Goal: Task Accomplishment & Management: Manage account settings

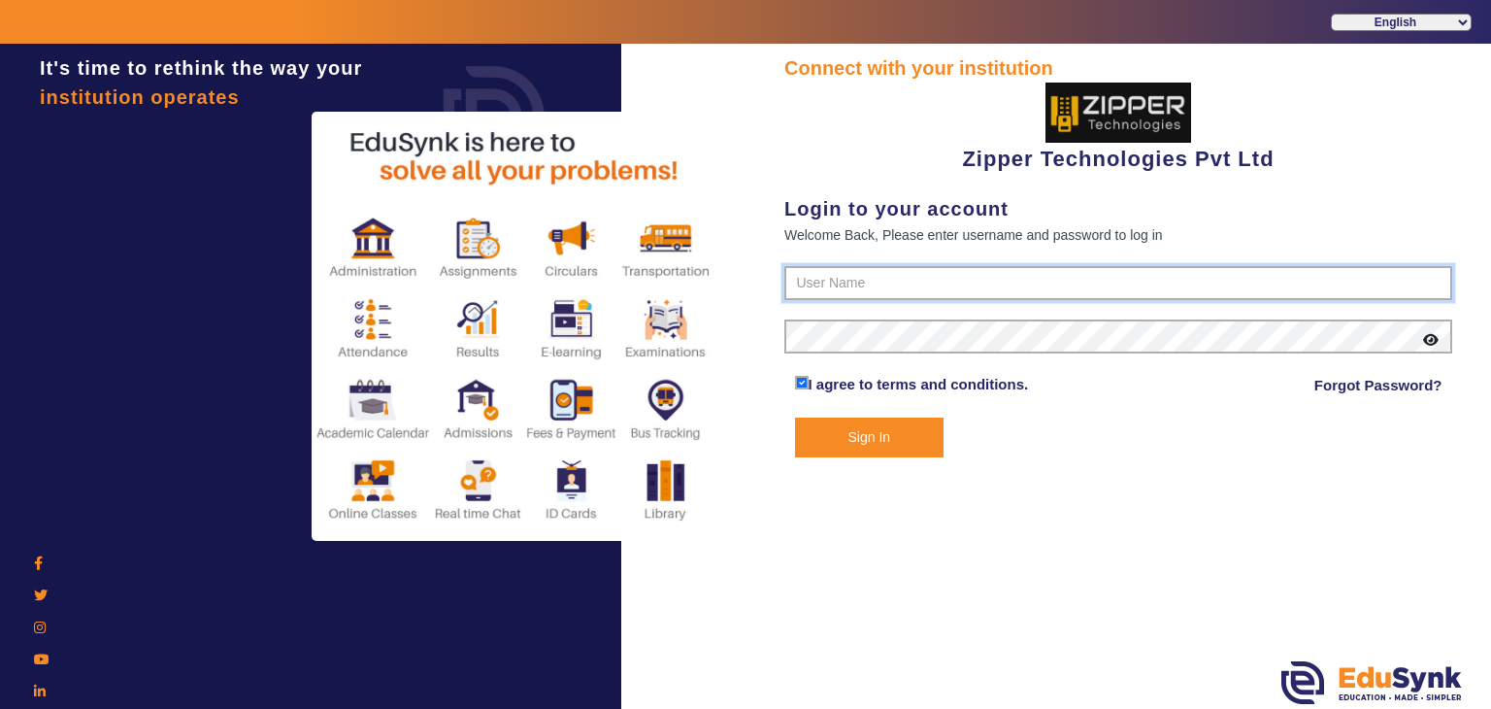
click at [858, 288] on input "text" at bounding box center [1119, 283] width 668 height 35
type input "1008790000"
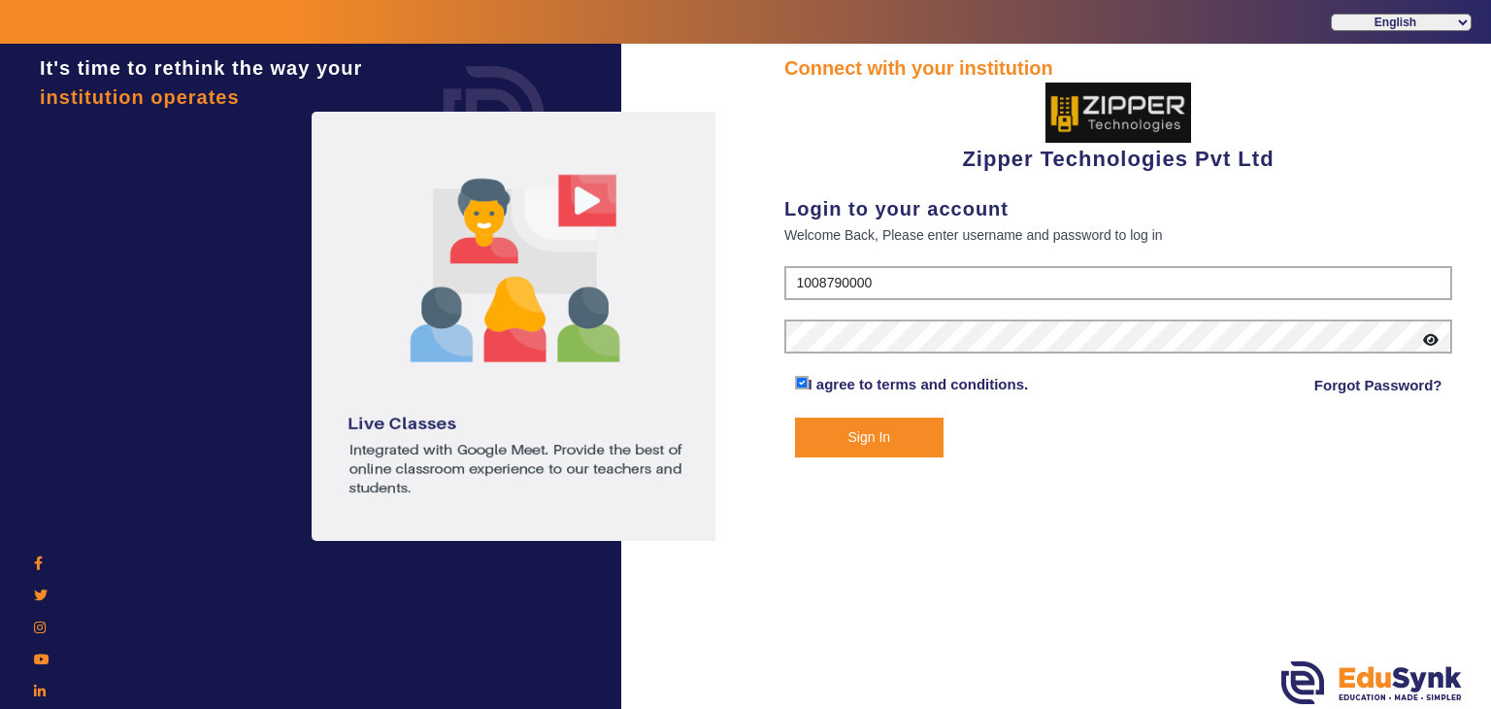
click at [894, 432] on button "Sign In" at bounding box center [870, 438] width 150 height 40
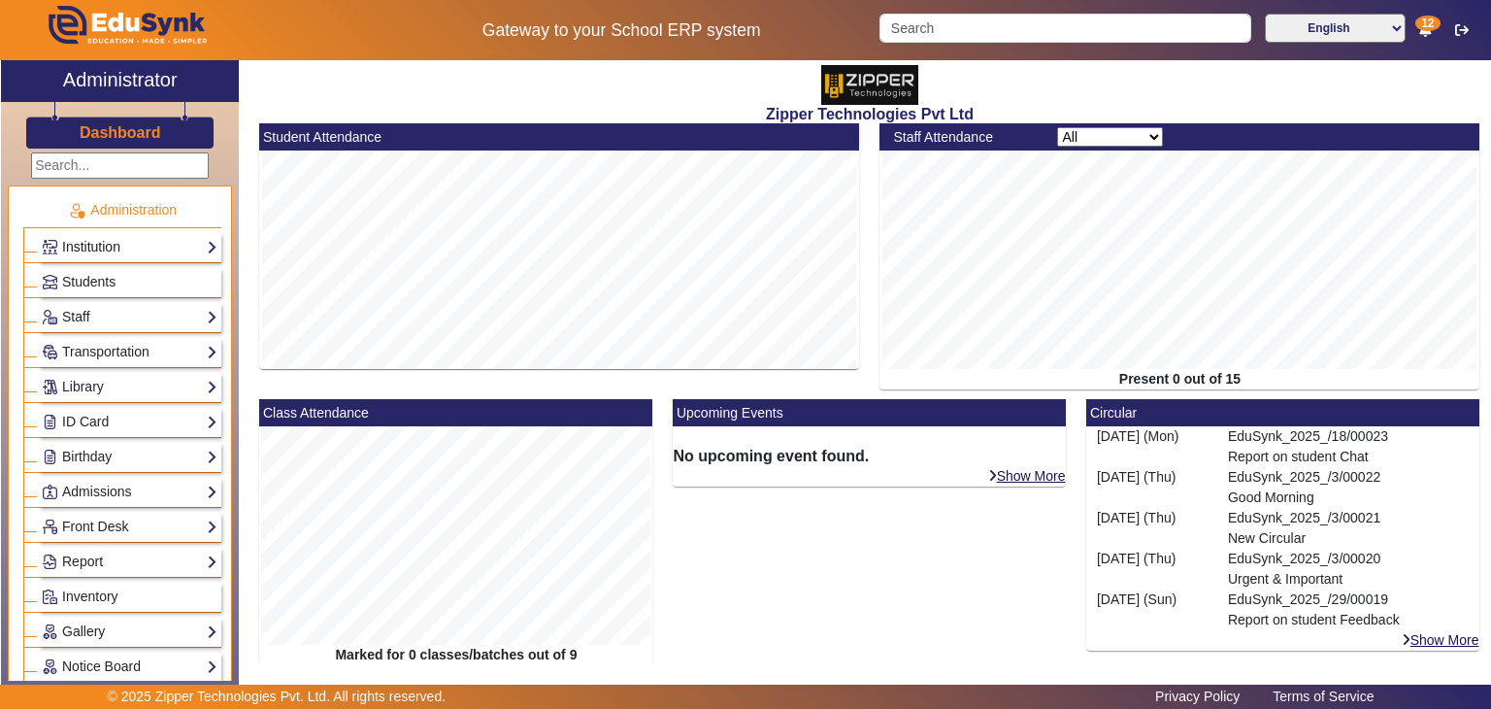
click at [123, 247] on link "Institution" at bounding box center [130, 247] width 176 height 22
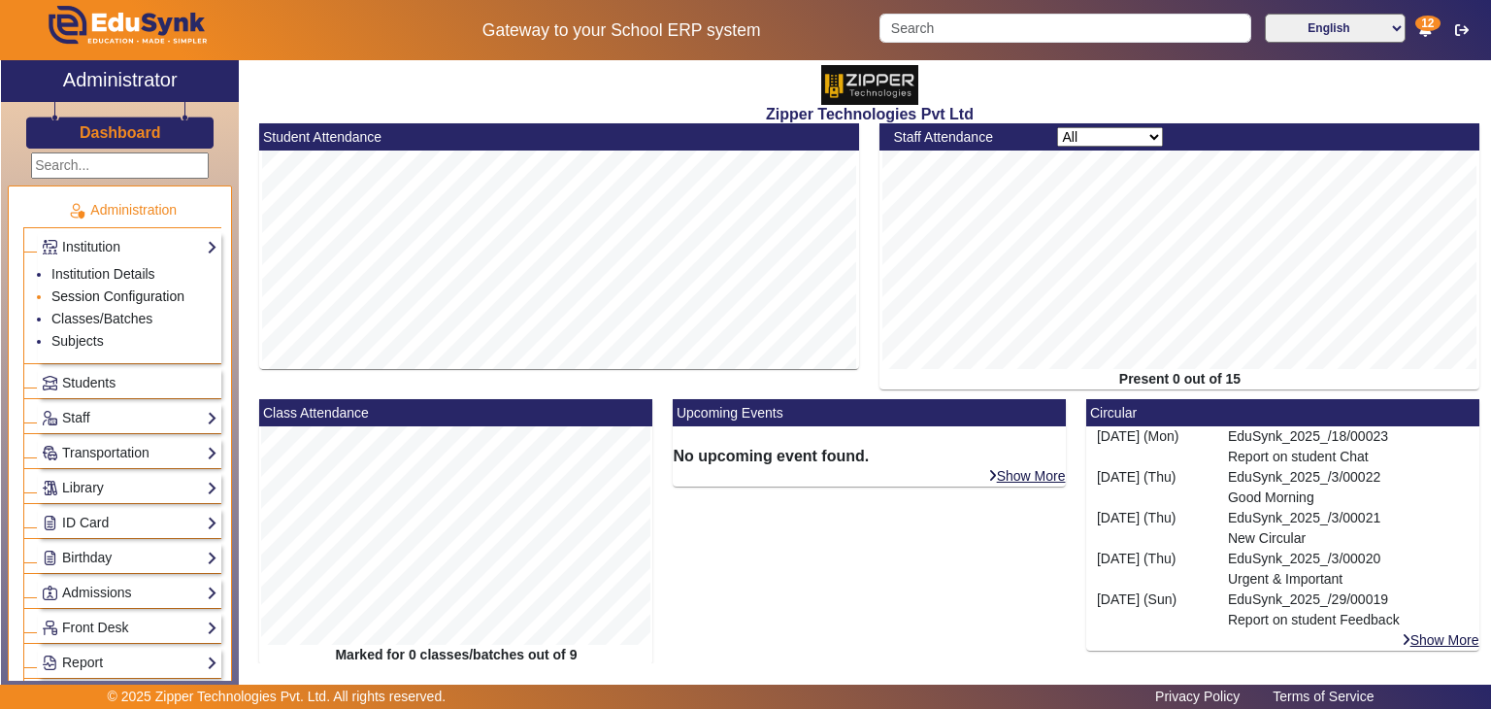
click at [70, 288] on link "Session Configuration" at bounding box center [117, 296] width 133 height 16
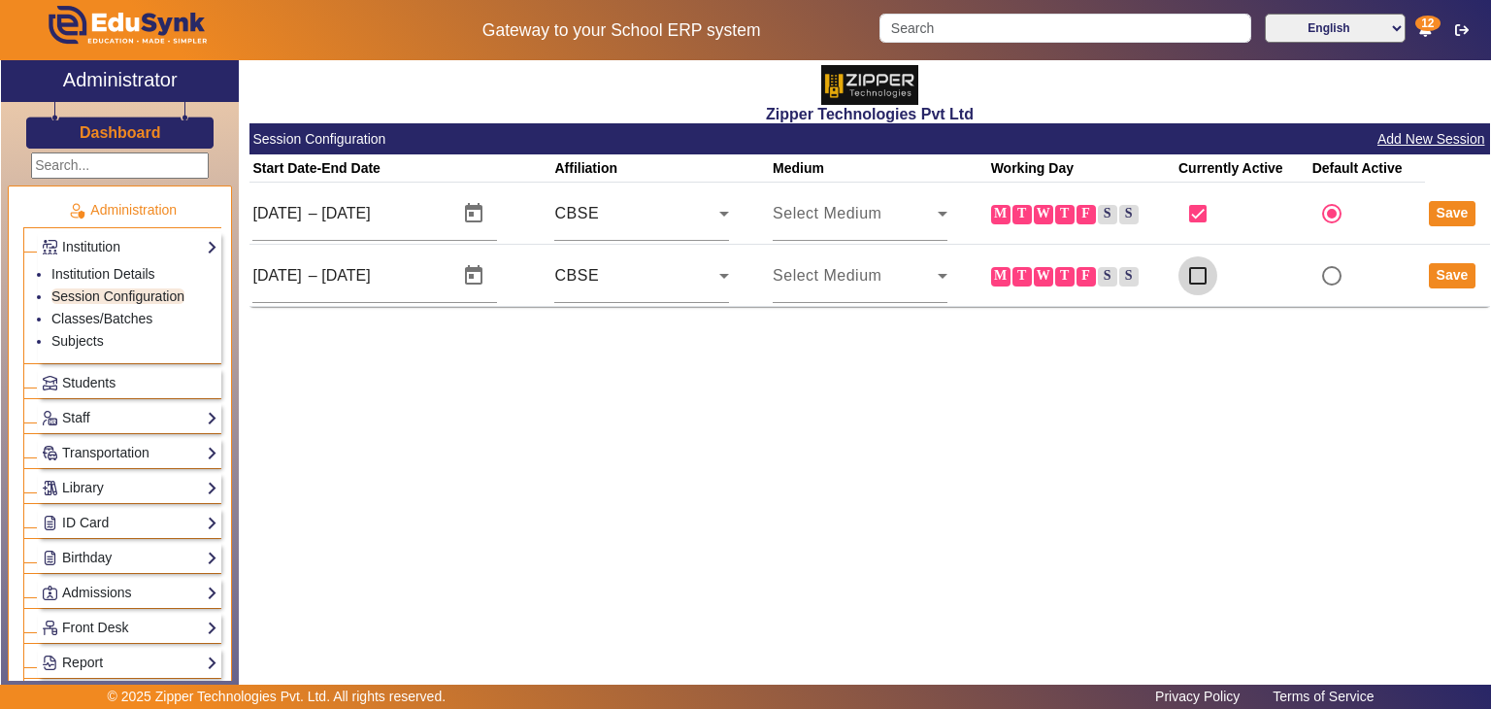
click at [1195, 280] on input "checkbox" at bounding box center [1198, 275] width 39 height 39
checkbox input "true"
click at [1448, 265] on button "Save" at bounding box center [1453, 275] width 48 height 25
click at [1207, 278] on input "checkbox" at bounding box center [1198, 275] width 39 height 39
checkbox input "false"
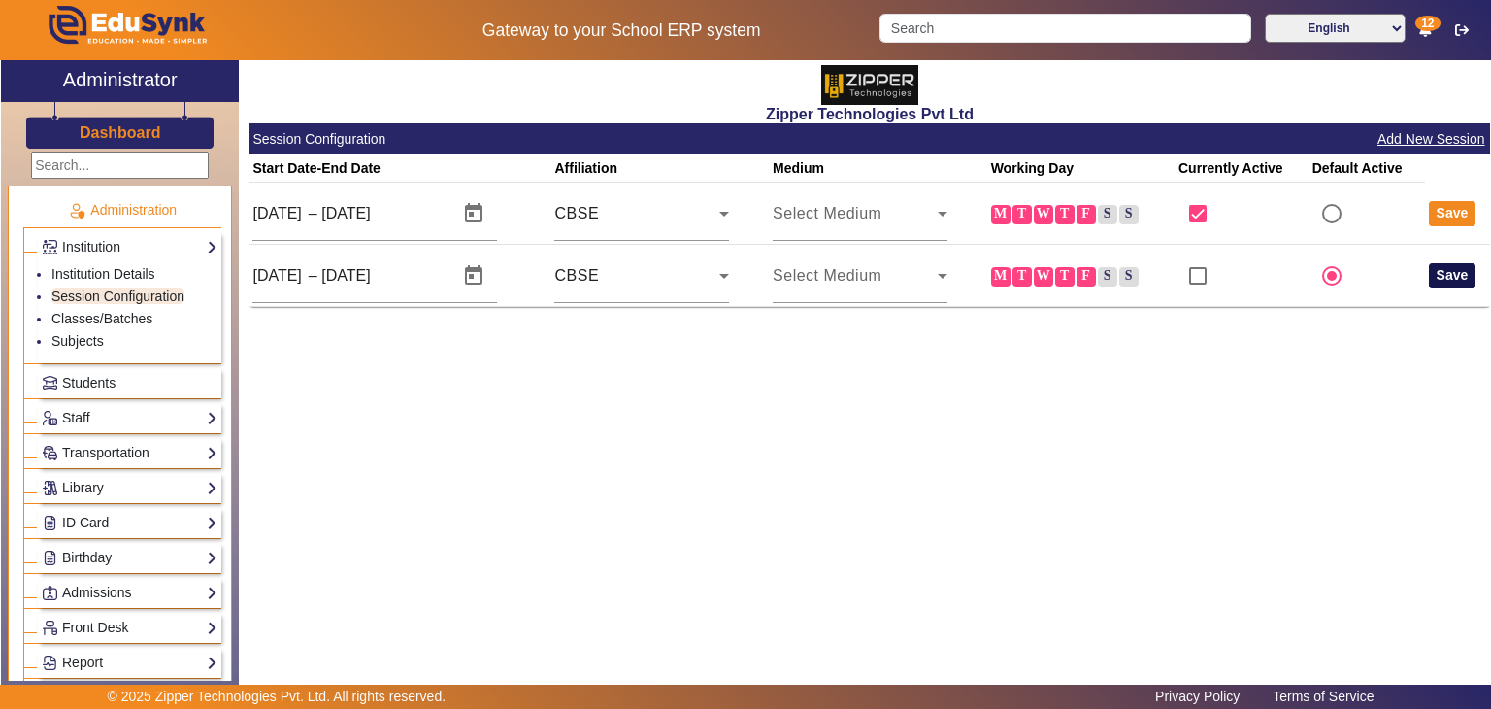
click at [1457, 281] on button "Save" at bounding box center [1453, 275] width 48 height 25
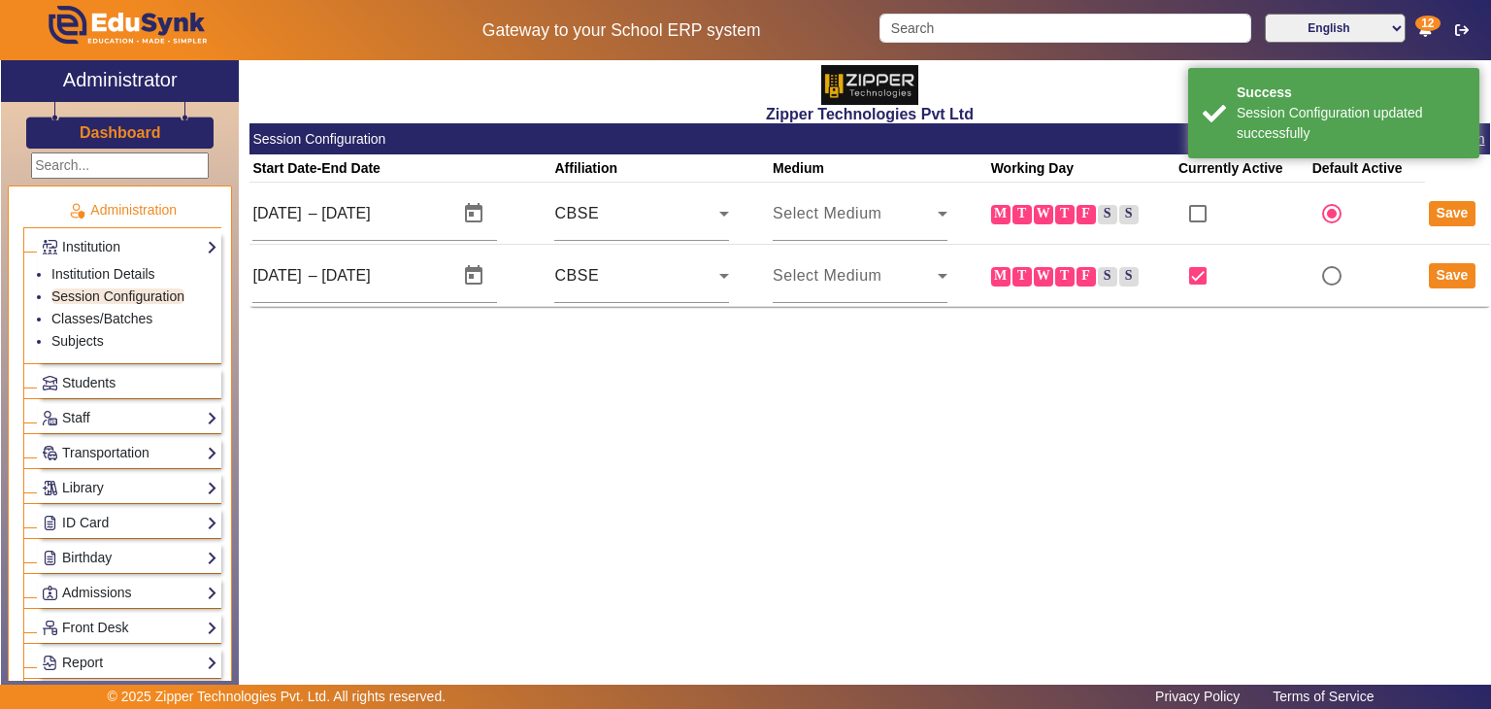
click at [1082, 382] on div "Zipper Technologies Pvt Ltd Session Configuration Add New Session Start Date-En…" at bounding box center [865, 367] width 1252 height 614
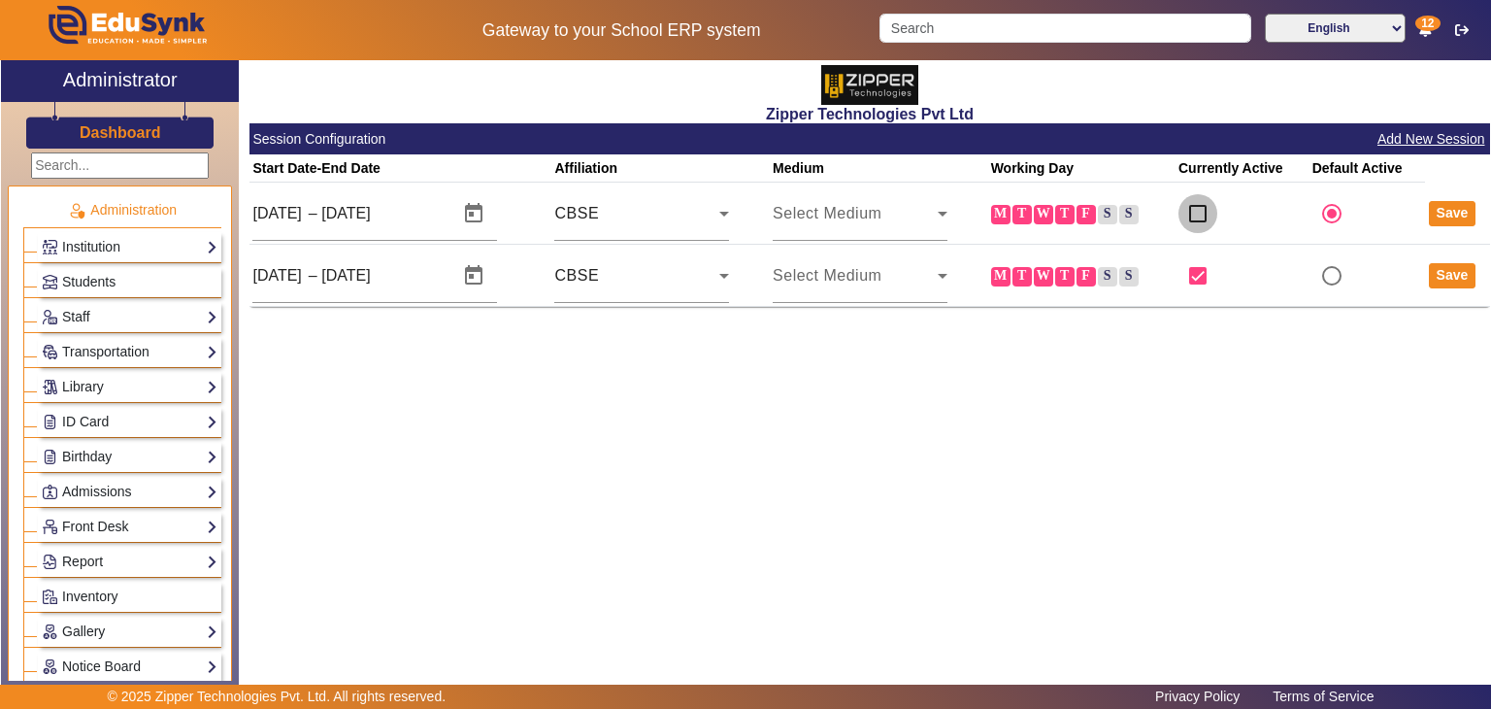
click at [1200, 205] on input "checkbox" at bounding box center [1198, 213] width 39 height 39
checkbox input "true"
click at [1203, 277] on input "checkbox" at bounding box center [1198, 275] width 39 height 39
checkbox input "false"
click at [1455, 213] on button "Save" at bounding box center [1453, 213] width 48 height 25
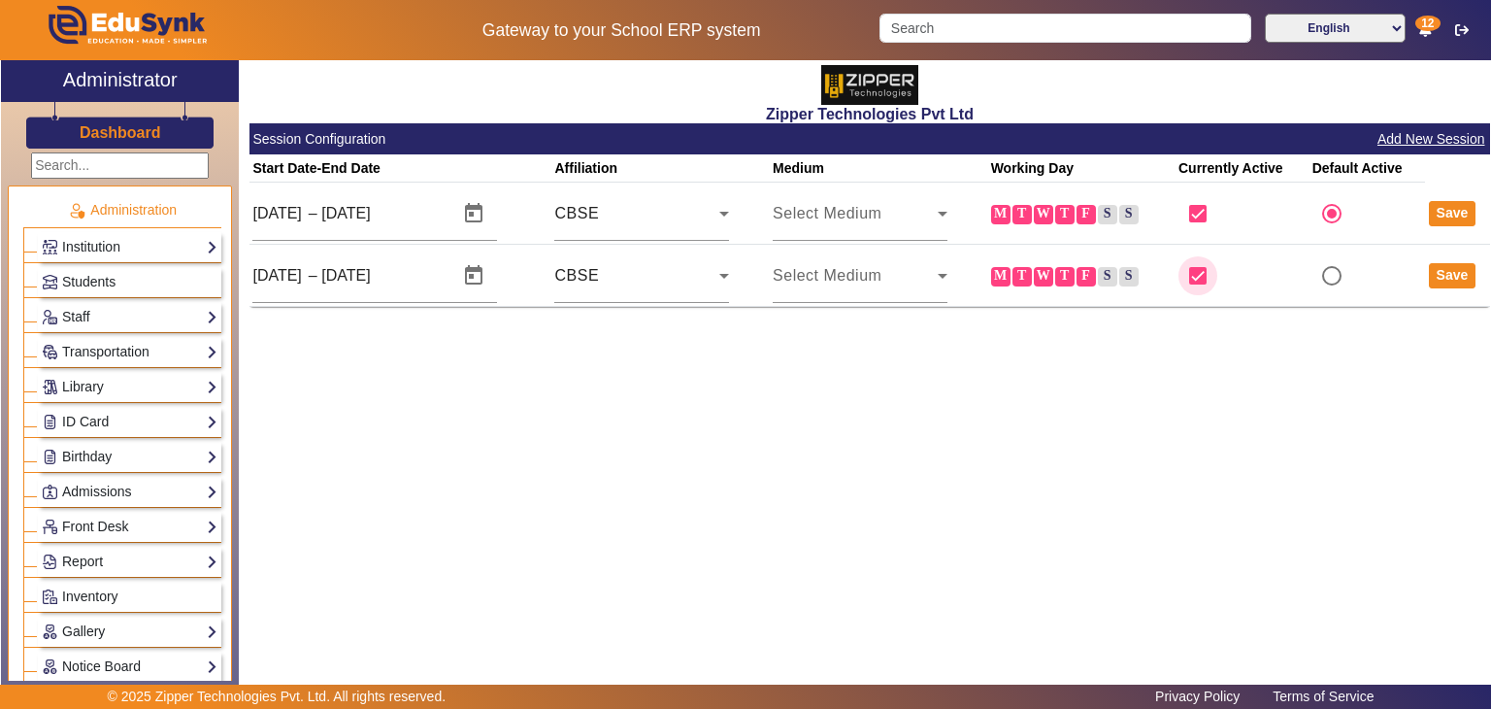
click at [1204, 281] on input "checkbox" at bounding box center [1198, 275] width 39 height 39
checkbox input "false"
click at [1468, 284] on button "Save" at bounding box center [1453, 275] width 48 height 25
click at [1104, 396] on div "Zipper Technologies Pvt Ltd Session Configuration Add New Session Start Date-En…" at bounding box center [865, 367] width 1252 height 614
click at [1251, 462] on div "Zipper Technologies Pvt Ltd Session Configuration Add New Session Start Date-En…" at bounding box center [865, 367] width 1252 height 614
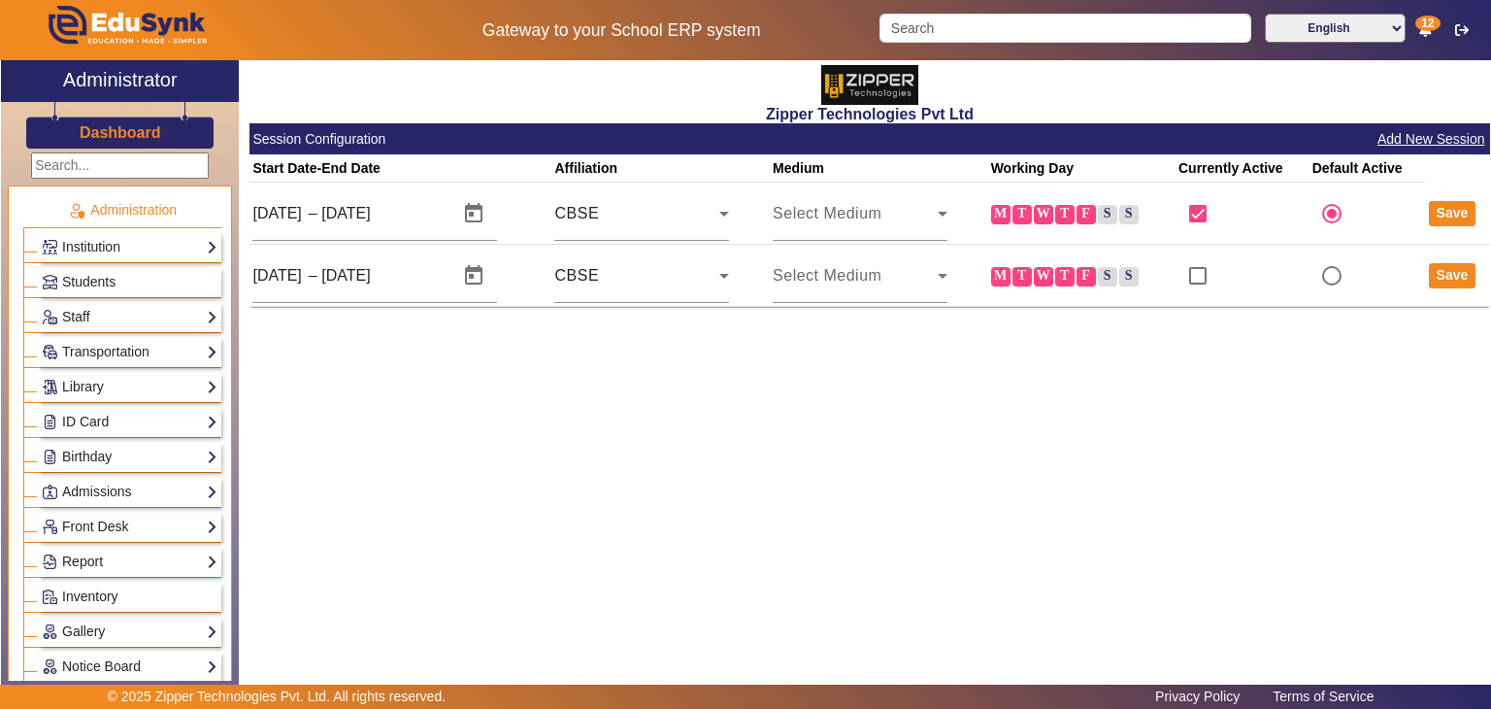
click at [846, 112] on h2 "Zipper Technologies Pvt Ltd" at bounding box center [870, 114] width 1241 height 18
click at [1093, 110] on h2 "Zipper Technologies Pvt Ltd" at bounding box center [870, 114] width 1241 height 18
click at [1177, 411] on div "Zipper Technologies Pvt Ltd Session Configuration Add New Session Start Date-En…" at bounding box center [865, 367] width 1252 height 614
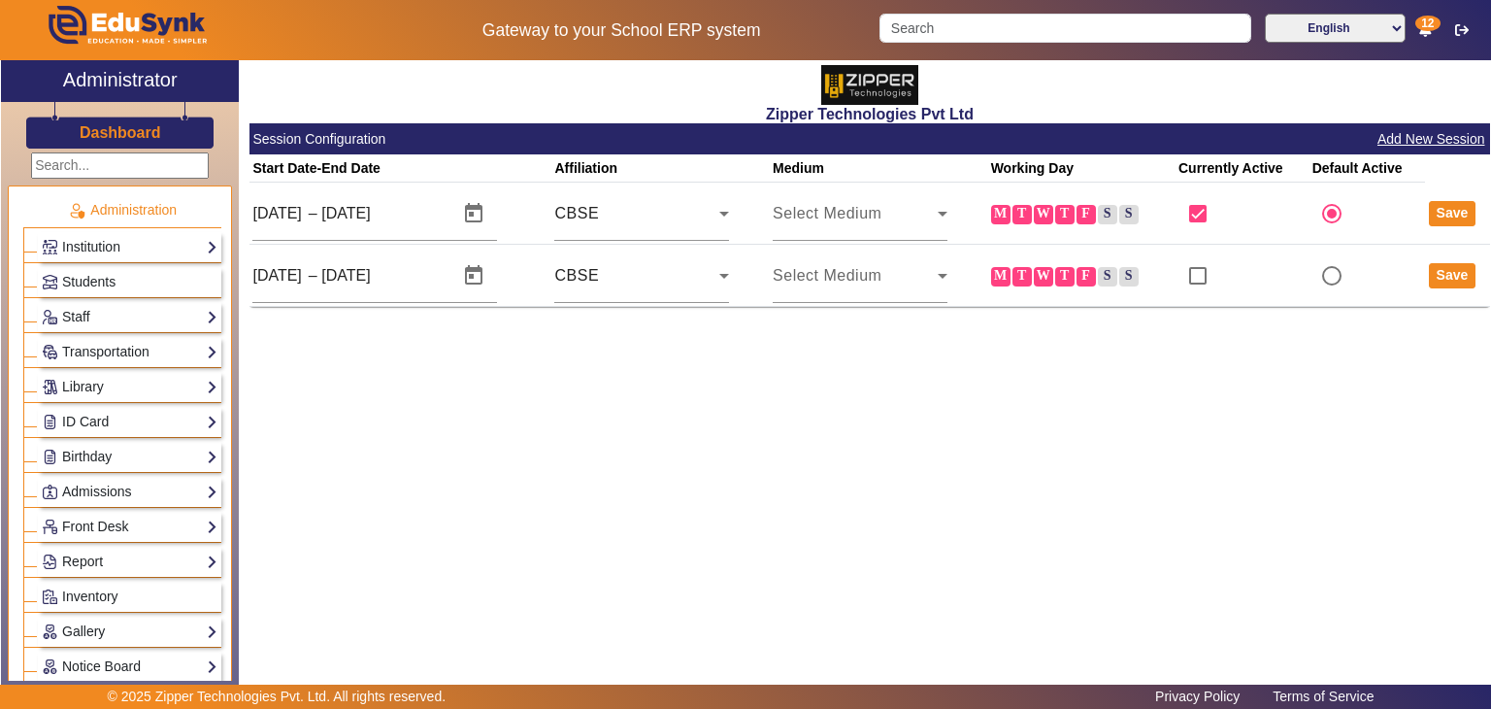
click at [898, 463] on div "Zipper Technologies Pvt Ltd Session Configuration Add New Session Start Date-En…" at bounding box center [865, 367] width 1252 height 614
